Goal: Transaction & Acquisition: Purchase product/service

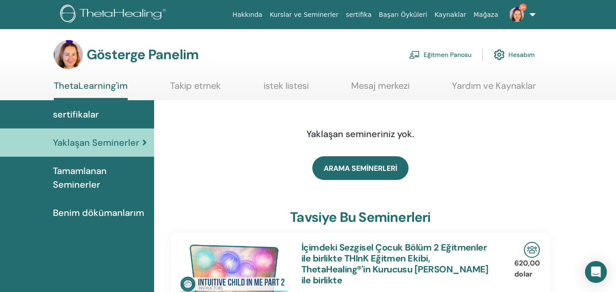
click at [68, 115] on font "sertifikalar" at bounding box center [76, 114] width 46 height 12
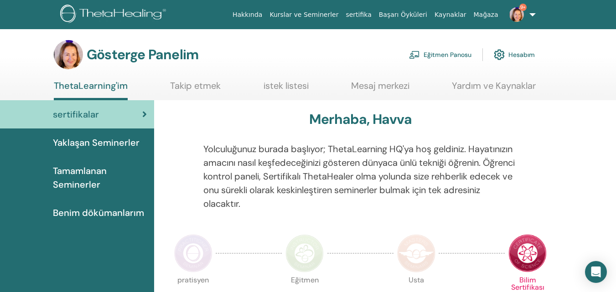
click at [451, 56] on font "Eğitmen Panosu" at bounding box center [447, 55] width 48 height 8
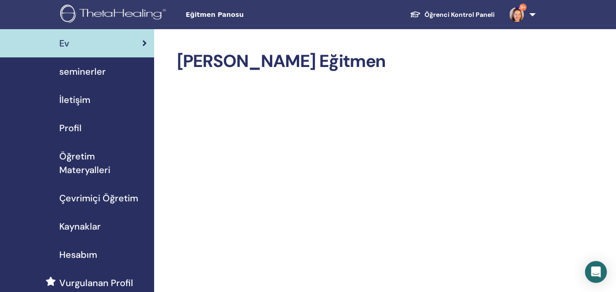
click at [74, 74] on span "seminerler" at bounding box center [82, 72] width 46 height 14
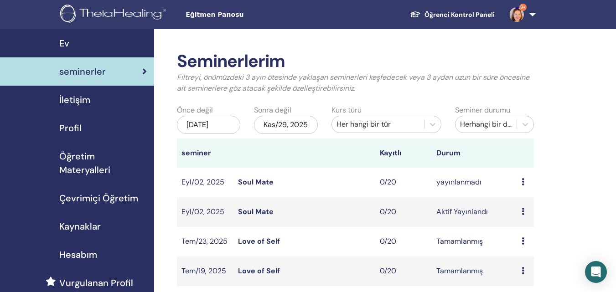
click at [90, 196] on span "Çevrimiçi Öğretim" at bounding box center [98, 198] width 79 height 14
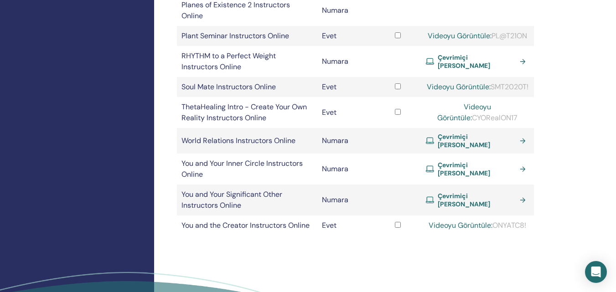
scroll to position [456, 0]
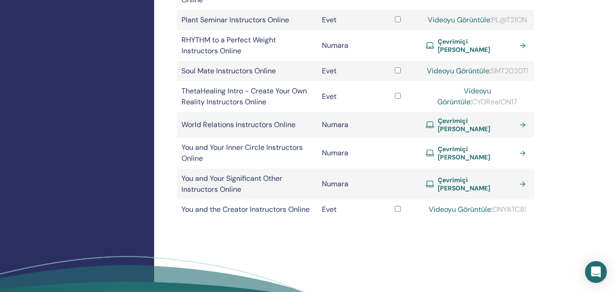
click at [522, 192] on link "Çevrimiçi Sertifika Alın" at bounding box center [477, 184] width 103 height 16
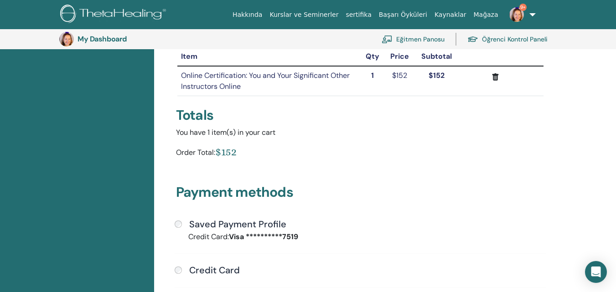
scroll to position [157, 0]
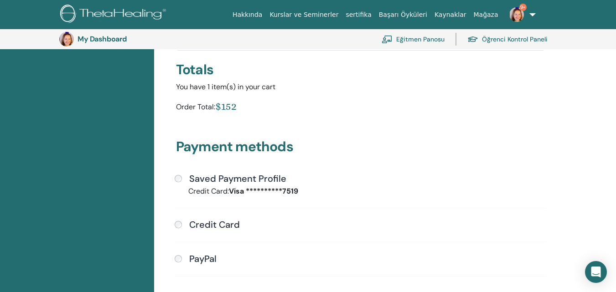
click at [174, 178] on div "**********" at bounding box center [360, 230] width 382 height 114
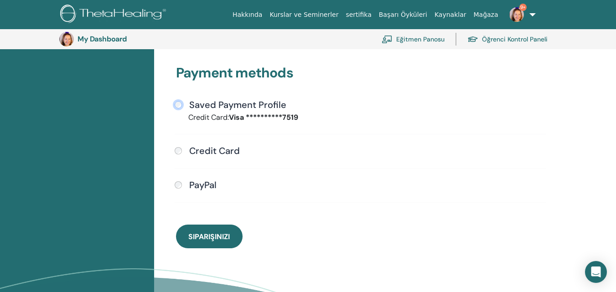
scroll to position [248, 0]
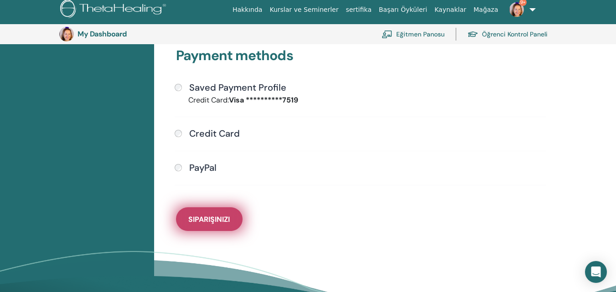
click at [208, 222] on span "Siparişinizi" at bounding box center [208, 220] width 41 height 10
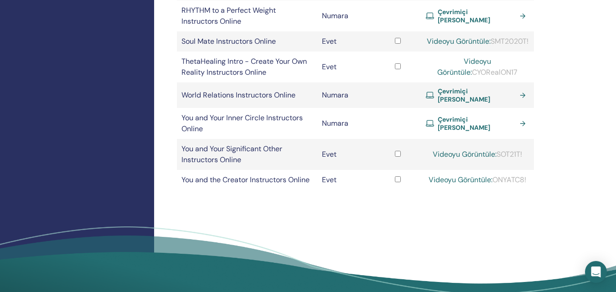
scroll to position [501, 0]
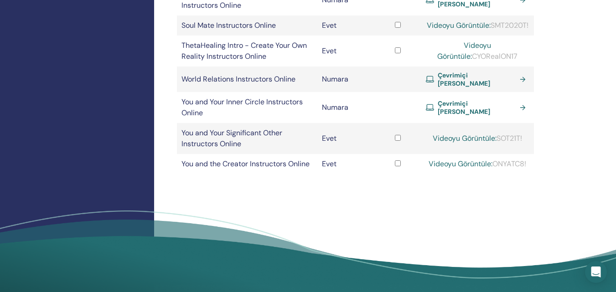
click at [523, 116] on link "Çevrimiçi Sertifika Alın" at bounding box center [477, 107] width 103 height 16
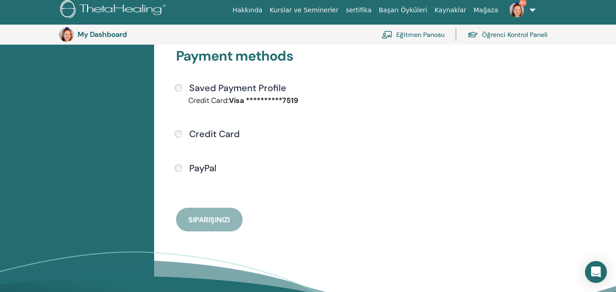
scroll to position [248, 0]
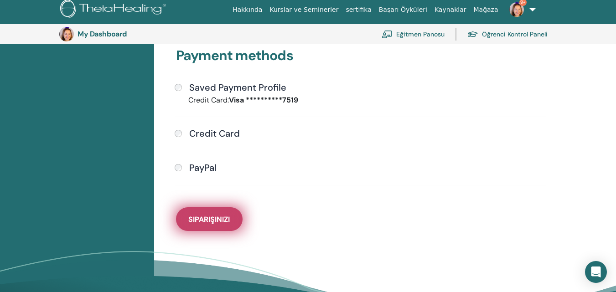
click at [208, 223] on span "Siparişinizi" at bounding box center [208, 220] width 41 height 10
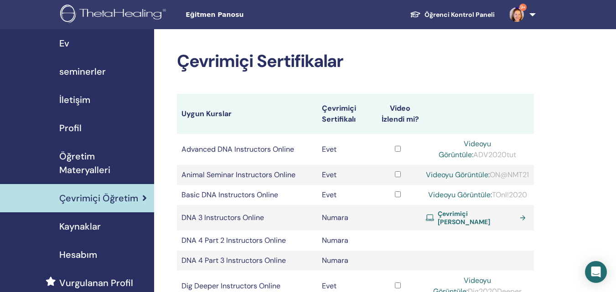
scroll to position [501, 0]
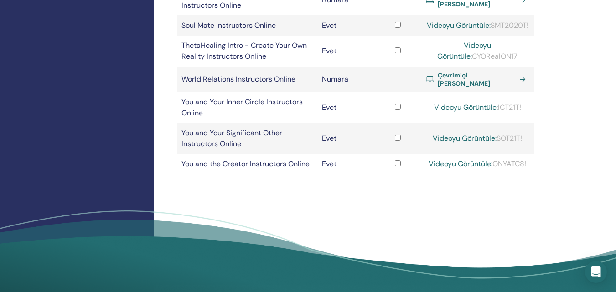
click at [477, 112] on link "Videoyu Görüntüle:" at bounding box center [466, 108] width 64 height 10
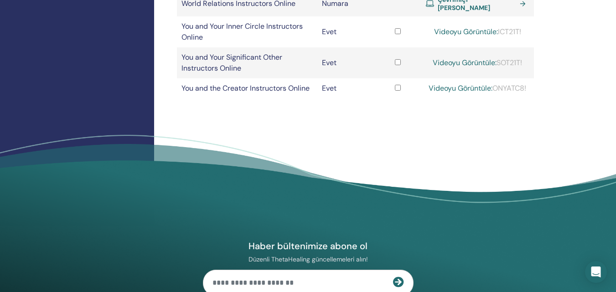
scroll to position [592, 0]
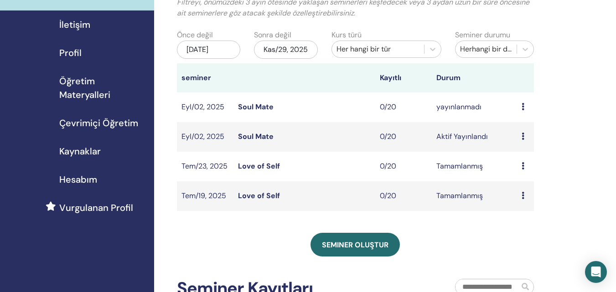
scroll to position [91, 0]
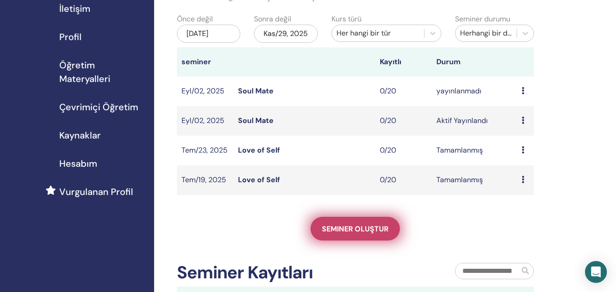
click at [343, 234] on span "Seminer oluştur" at bounding box center [355, 229] width 67 height 10
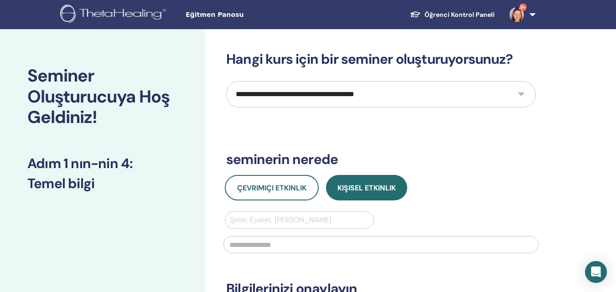
click at [521, 94] on select "**********" at bounding box center [380, 94] width 309 height 26
click at [522, 95] on select "**********" at bounding box center [380, 94] width 309 height 26
select select "****"
click at [226, 81] on select "**********" at bounding box center [380, 94] width 309 height 26
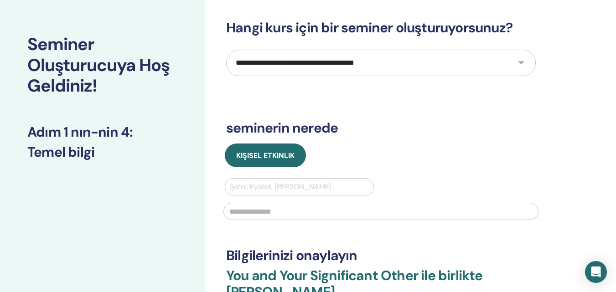
scroll to position [91, 0]
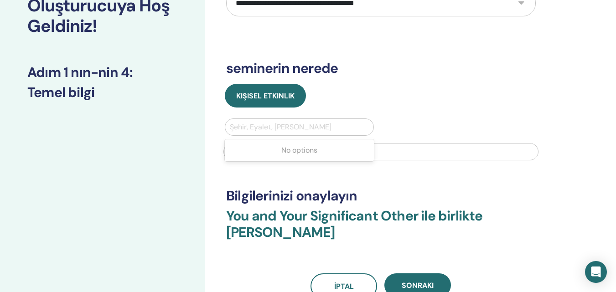
click at [239, 128] on div at bounding box center [299, 127] width 139 height 13
click at [234, 129] on div at bounding box center [299, 127] width 139 height 13
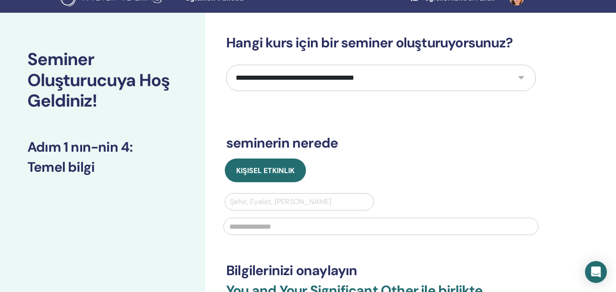
scroll to position [0, 0]
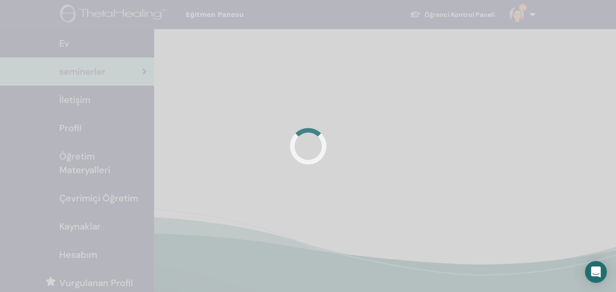
scroll to position [91, 0]
